Goal: Task Accomplishment & Management: Complete application form

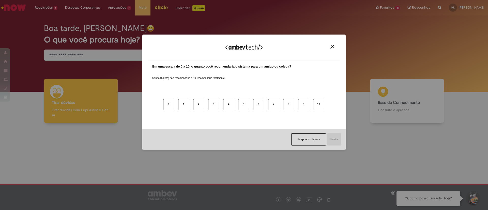
click at [332, 47] on img "Close" at bounding box center [333, 47] width 4 height 4
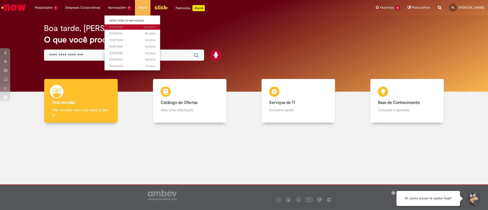
click at [122, 27] on span "13m atrás 13 minutos atrás R13586009" at bounding box center [133, 27] width 46 height 4
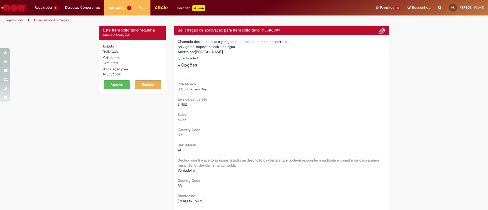
click at [0, 0] on button "Opções" at bounding box center [0, 0] width 0 height 0
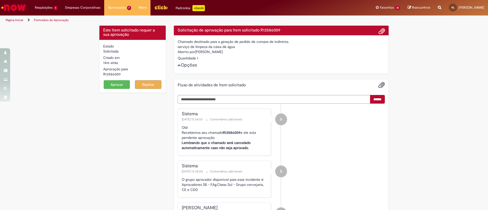
click at [0, 0] on button "Opções" at bounding box center [0, 0] width 0 height 0
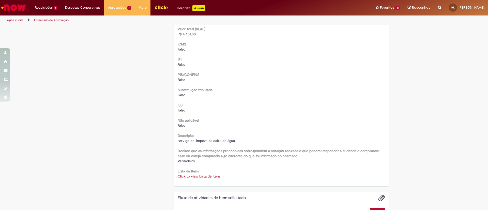
scroll to position [610, 0]
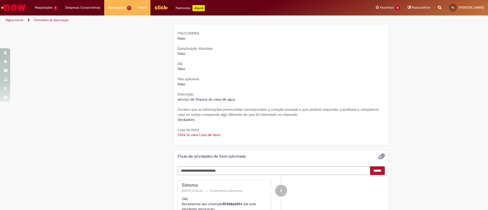
click at [208, 137] on link "Click to view Lista de Itens" at bounding box center [199, 135] width 43 height 5
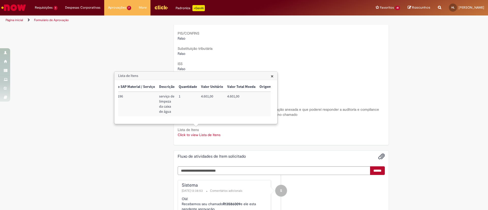
scroll to position [0, 0]
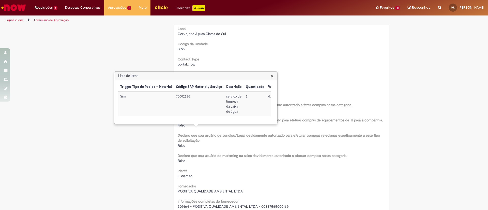
scroll to position [191, 0]
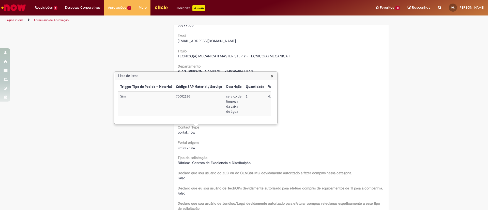
click at [131, 76] on h3 "Lista de Itens" at bounding box center [196, 76] width 163 height 8
click at [269, 75] on h3 "Lista de Itens" at bounding box center [196, 76] width 163 height 8
click at [271, 76] on span "×" at bounding box center [272, 76] width 3 height 7
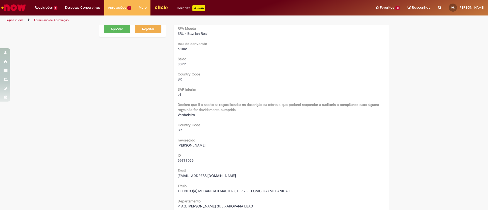
scroll to position [0, 0]
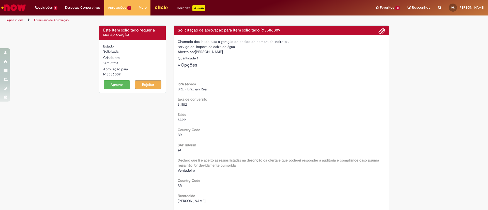
click at [116, 82] on button "Aprovar" at bounding box center [117, 84] width 26 height 9
